Goal: Task Accomplishment & Management: Manage account settings

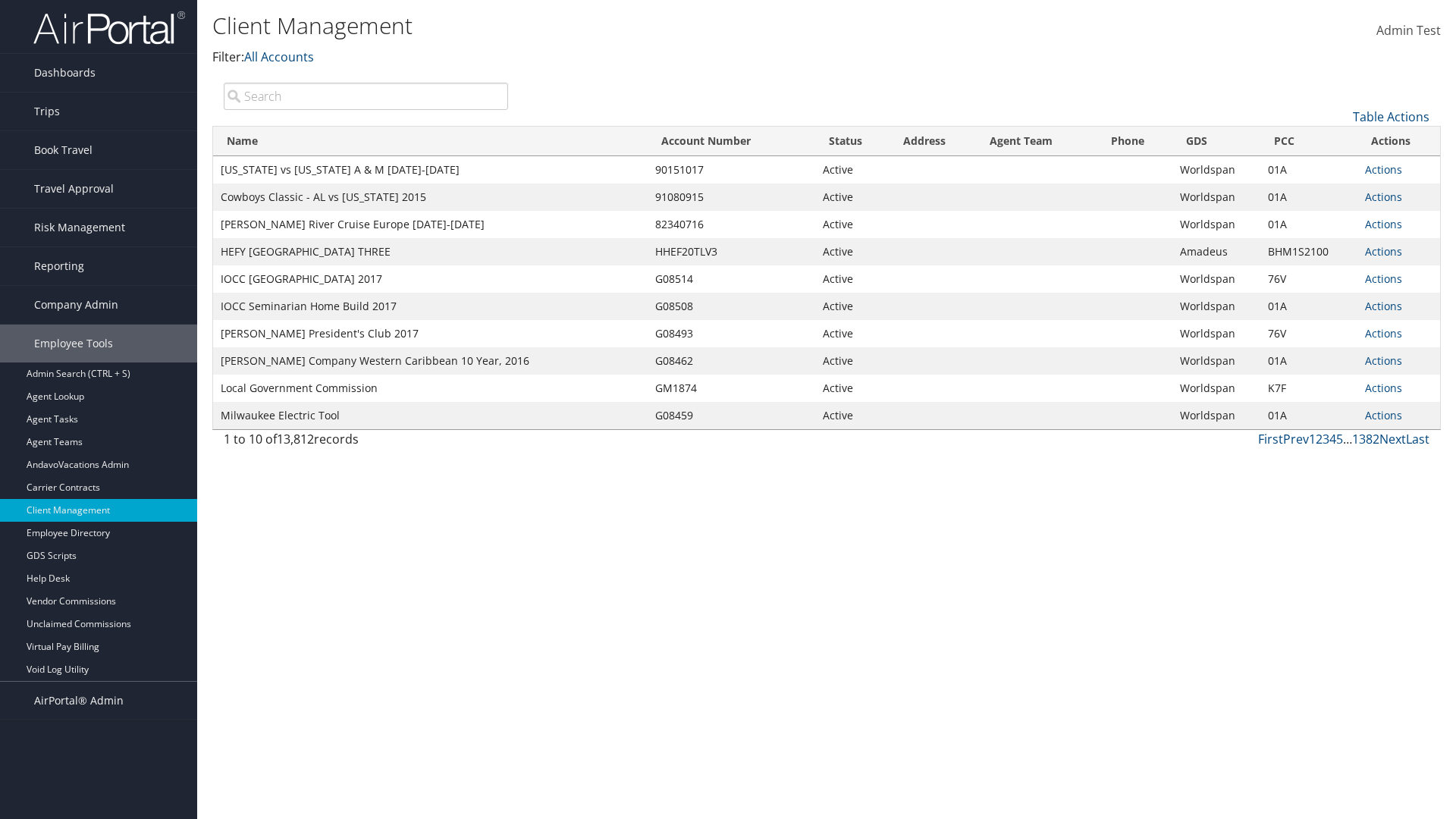
click at [1383, 169] on link "Actions" at bounding box center [1383, 169] width 37 height 14
click at [0, 0] on link "View Client" at bounding box center [0, 0] width 0 height 0
click at [1380, 169] on link "Actions" at bounding box center [1382, 169] width 37 height 14
click at [1331, 216] on link "Company Settings" at bounding box center [1333, 216] width 129 height 25
